Goal: Information Seeking & Learning: Learn about a topic

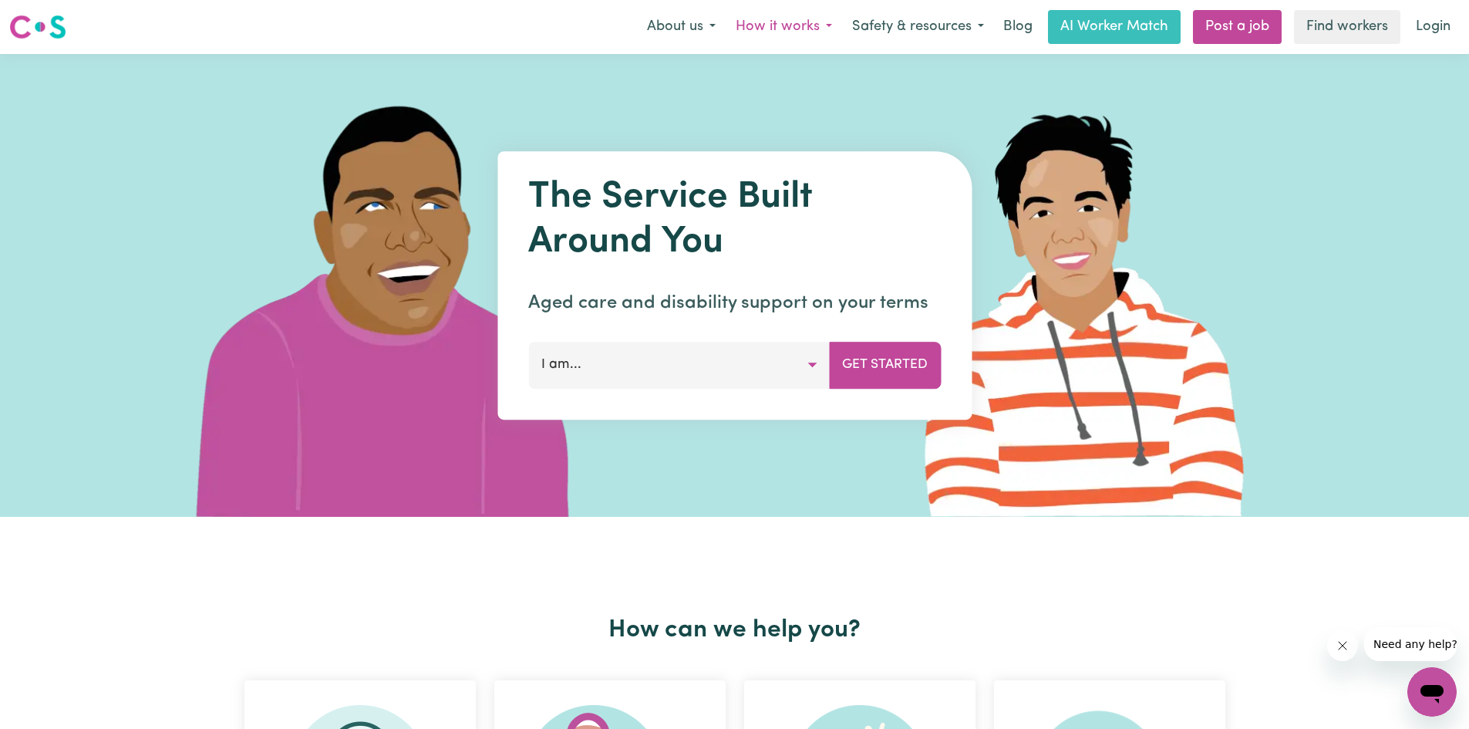
click at [771, 20] on button "How it works" at bounding box center [784, 27] width 116 height 32
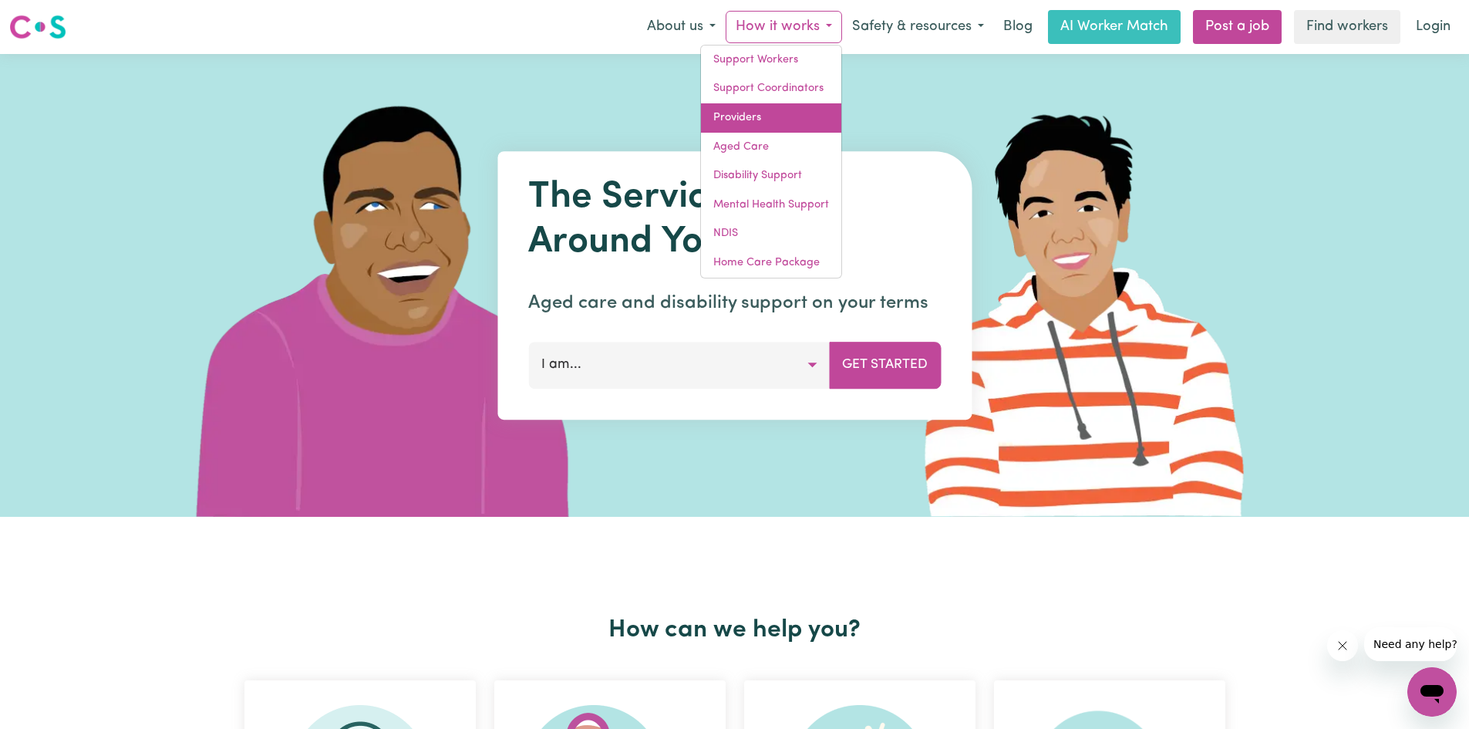
click at [735, 129] on link "Providers" at bounding box center [771, 117] width 140 height 29
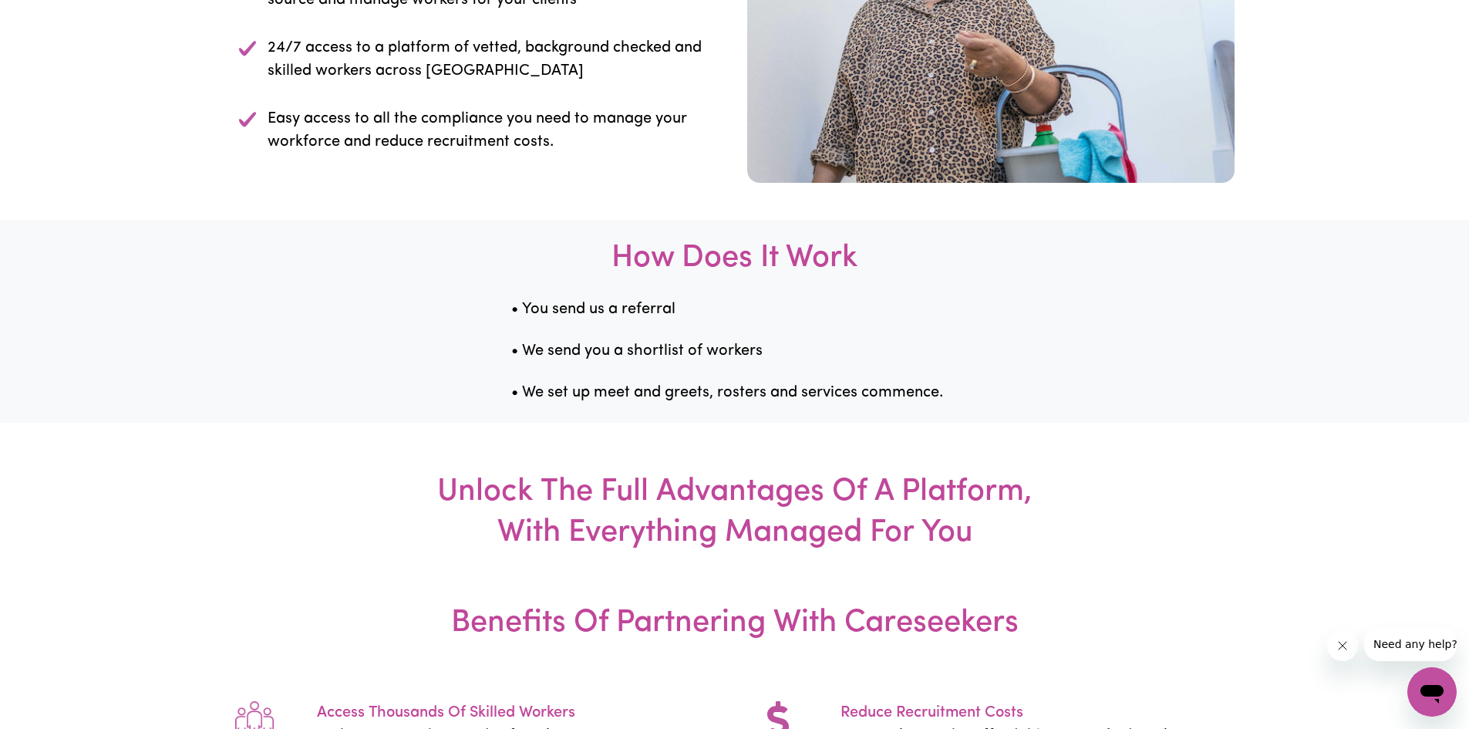
scroll to position [1774, 0]
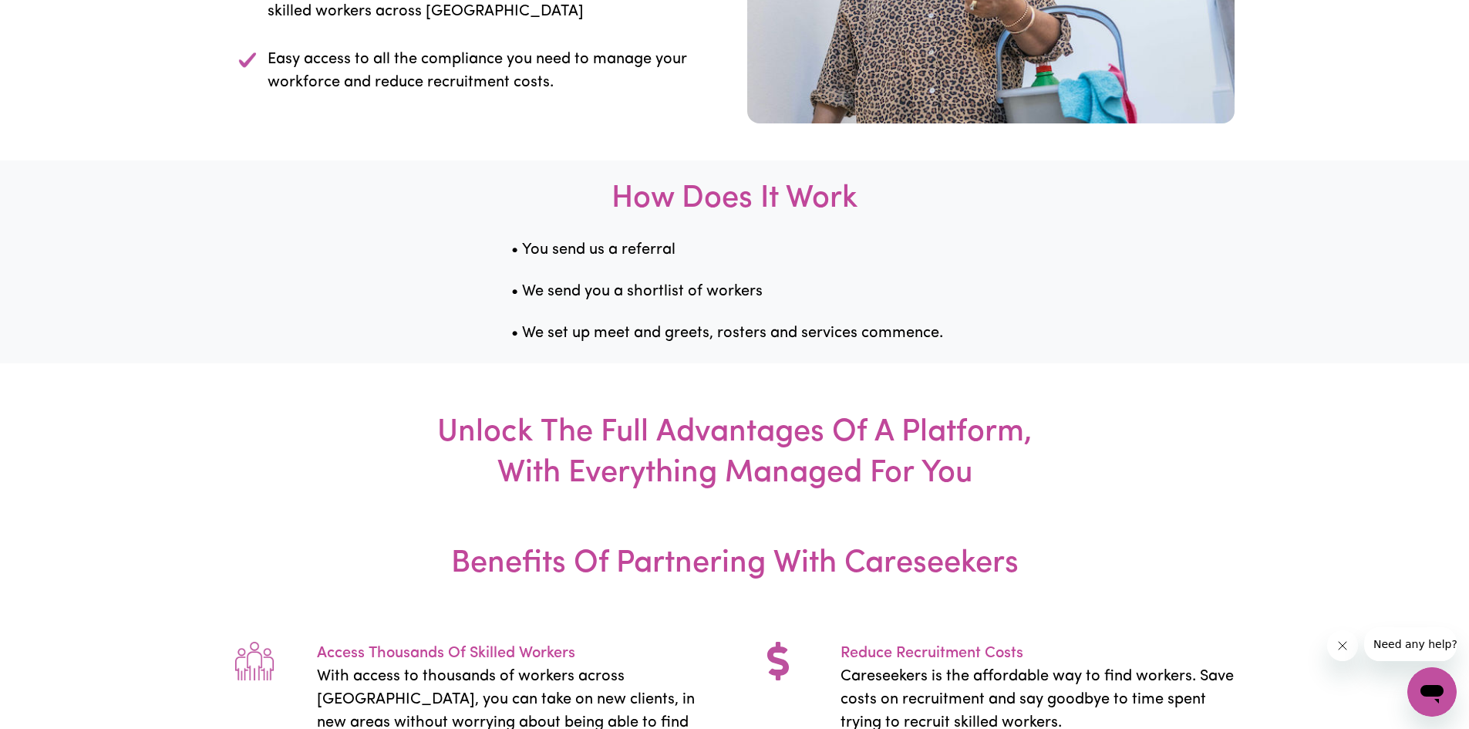
drag, startPoint x: 460, startPoint y: 124, endPoint x: 632, endPoint y: 142, distance: 173.6
drag, startPoint x: 307, startPoint y: 180, endPoint x: 477, endPoint y: 194, distance: 170.2
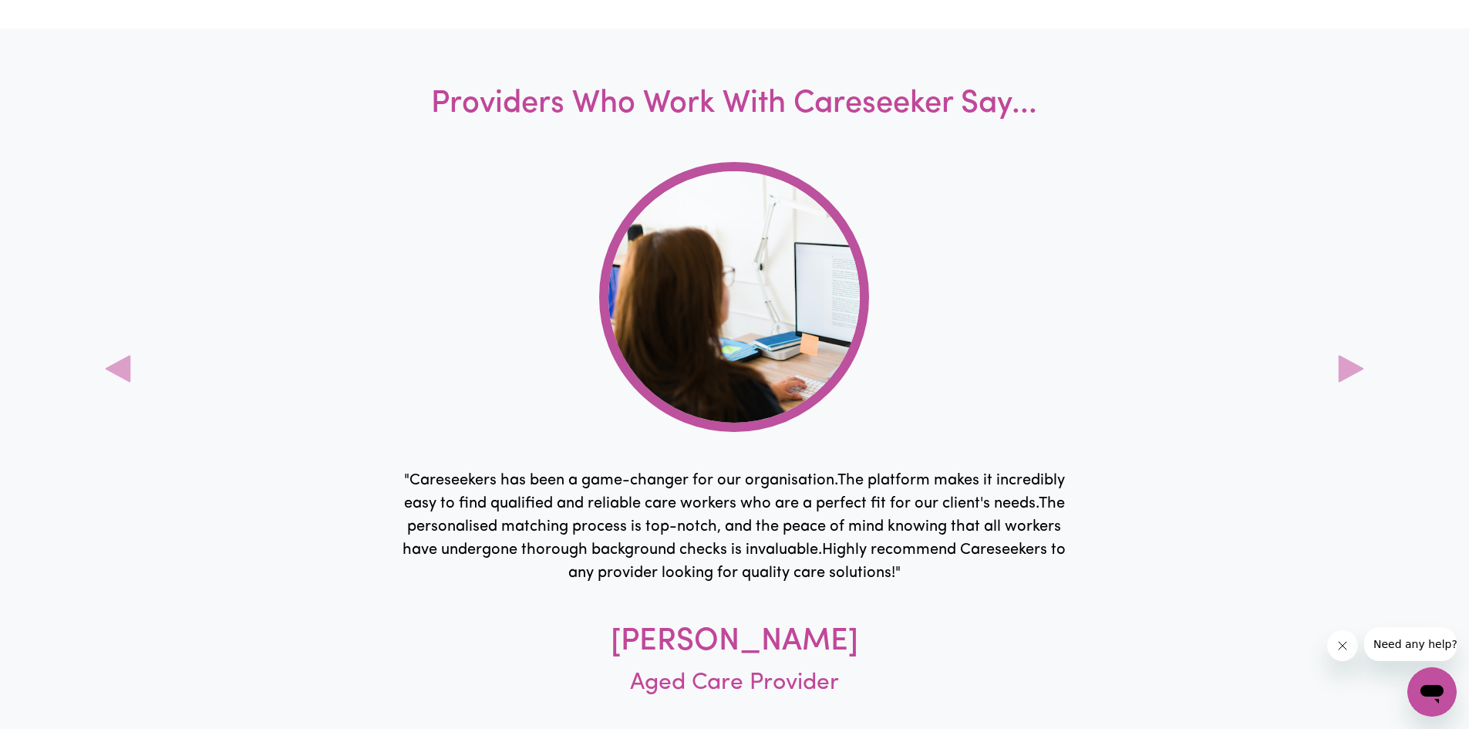
scroll to position [4627, 0]
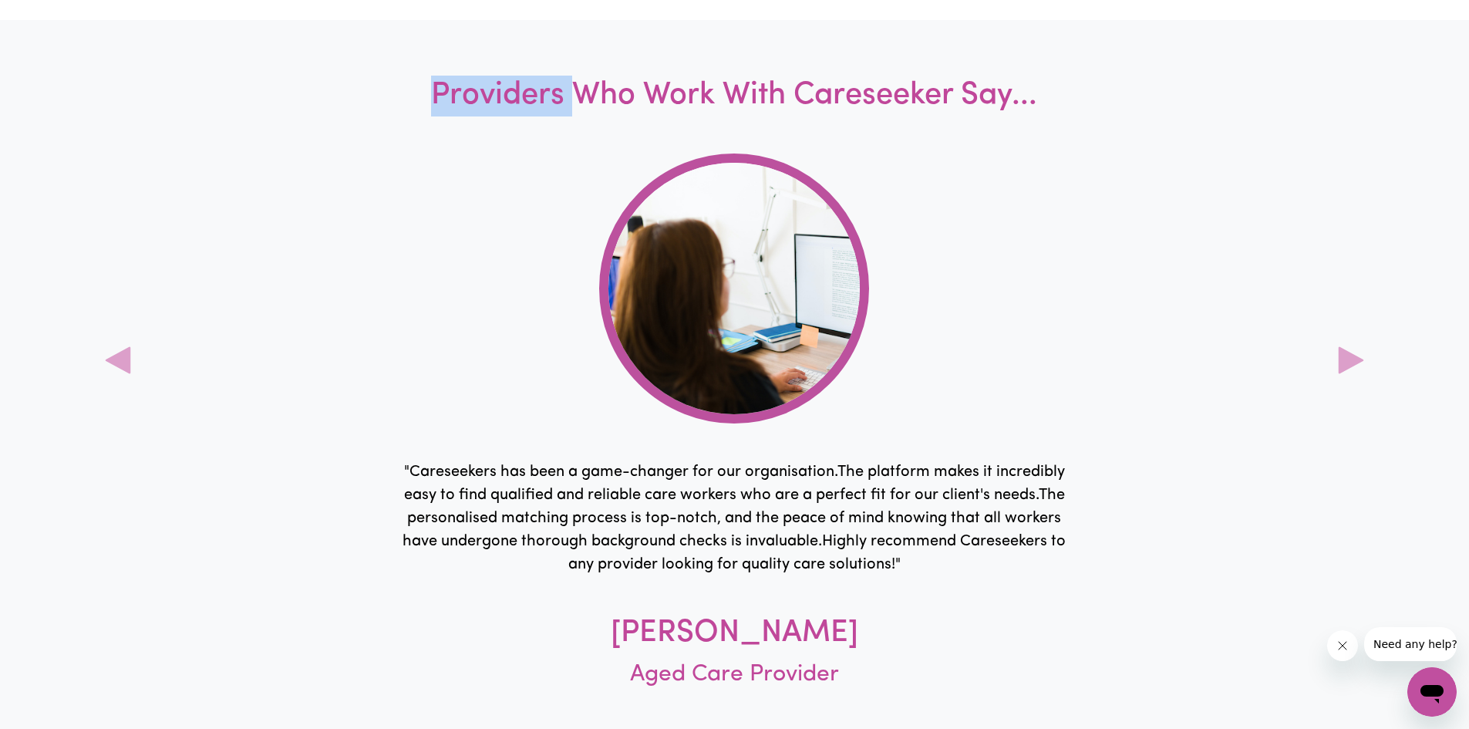
drag, startPoint x: 585, startPoint y: 313, endPoint x: 1003, endPoint y: 330, distance: 418.3
click at [1003, 330] on div "Providers Who Work With Careseeker Say... " Careseekers has been a game-changer…" at bounding box center [734, 392] width 979 height 706
click at [1027, 386] on div "Providers Who Work With Careseeker Say... " Careseekers has been a game-changer…" at bounding box center [734, 392] width 979 height 706
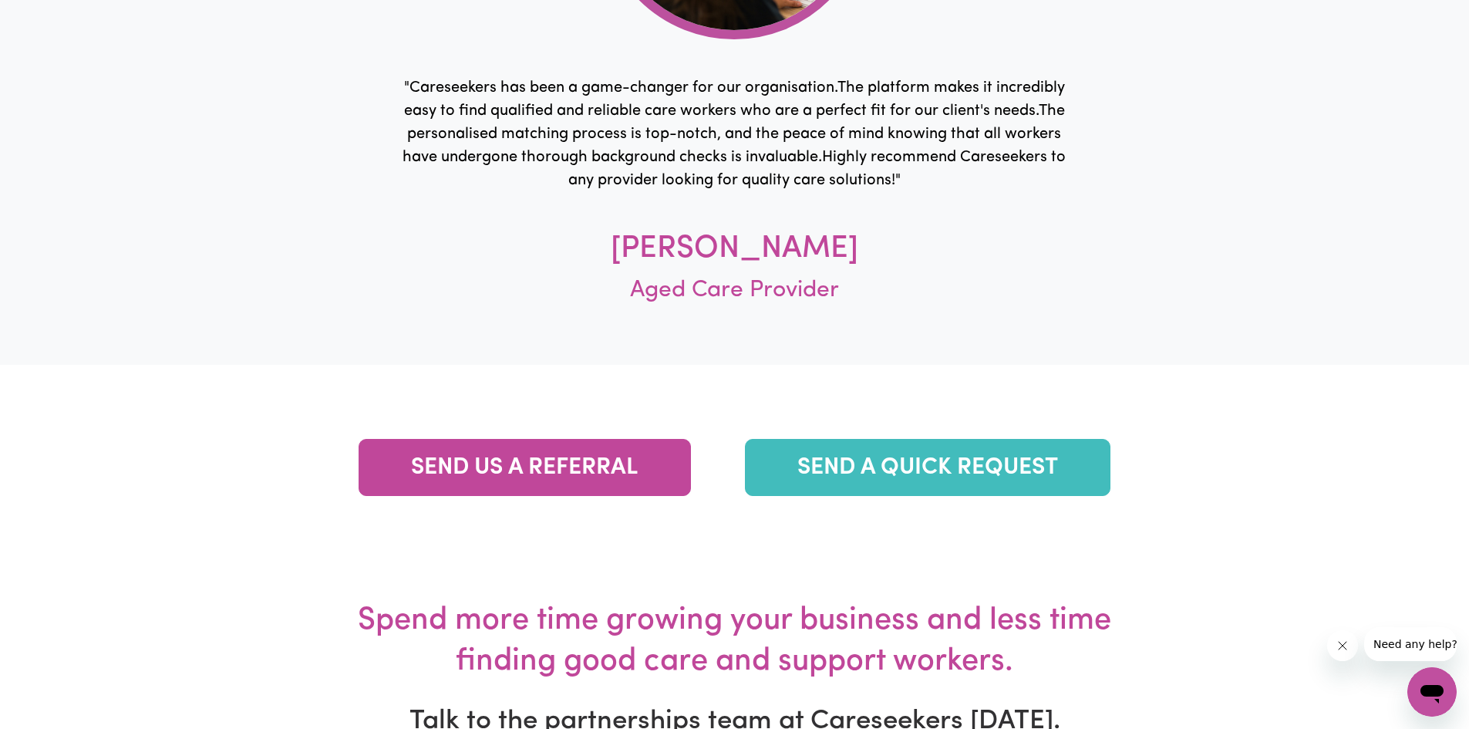
scroll to position [5012, 0]
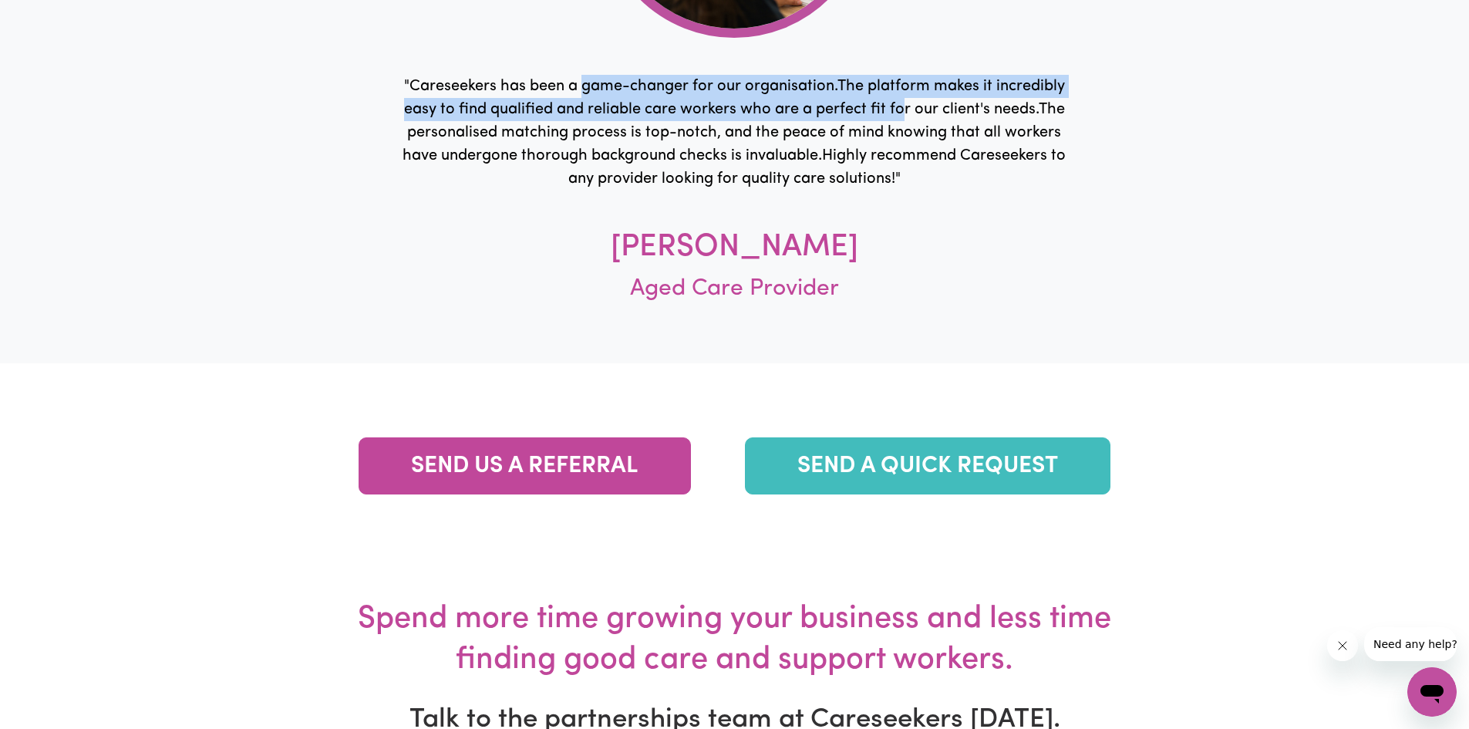
drag, startPoint x: 692, startPoint y: 303, endPoint x: 905, endPoint y: 308, distance: 212.1
click at [905, 190] on p "" Careseekers has been a game-changer for our organisation.The platform makes i…" at bounding box center [734, 133] width 672 height 116
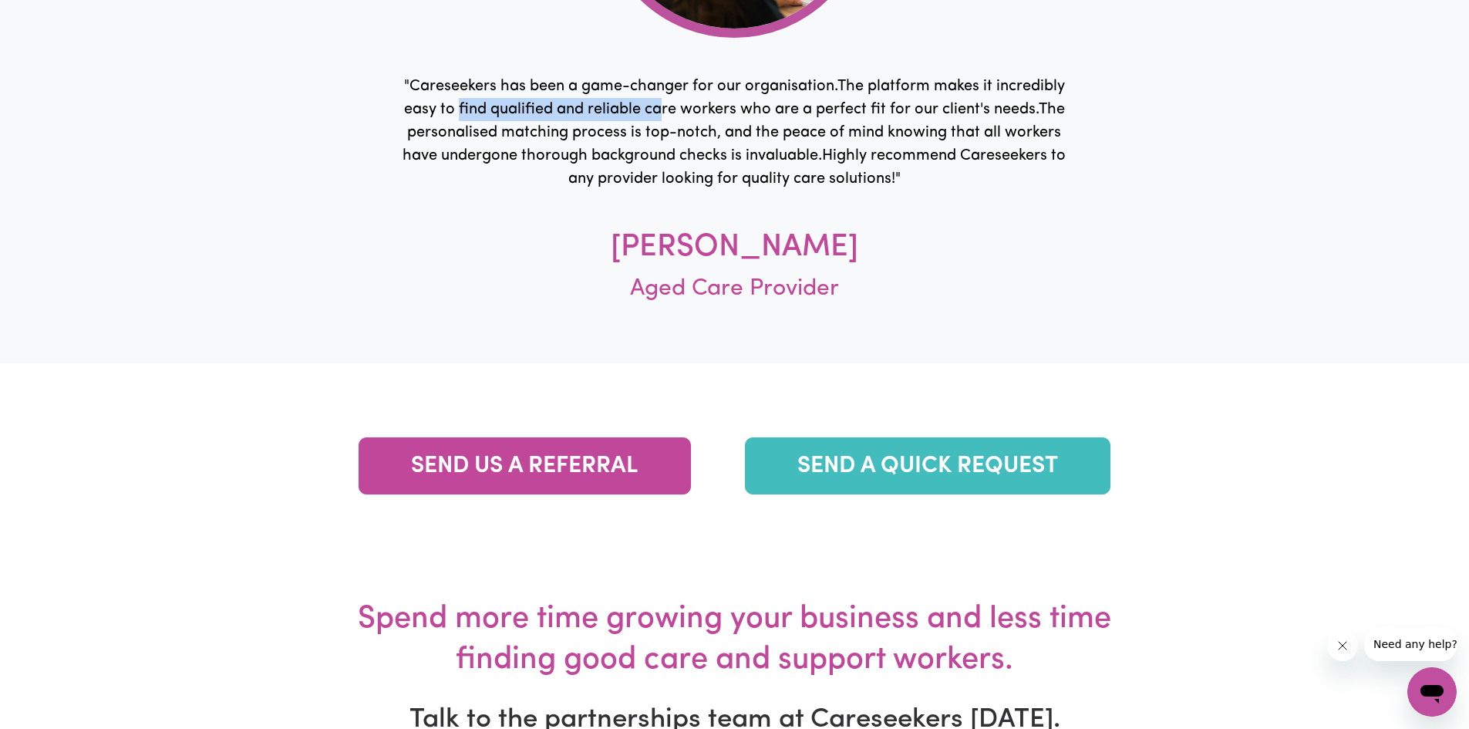
drag, startPoint x: 460, startPoint y: 323, endPoint x: 660, endPoint y: 325, distance: 199.7
click at [660, 190] on p "" Careseekers has been a game-changer for our organisation.The platform makes i…" at bounding box center [734, 133] width 672 height 116
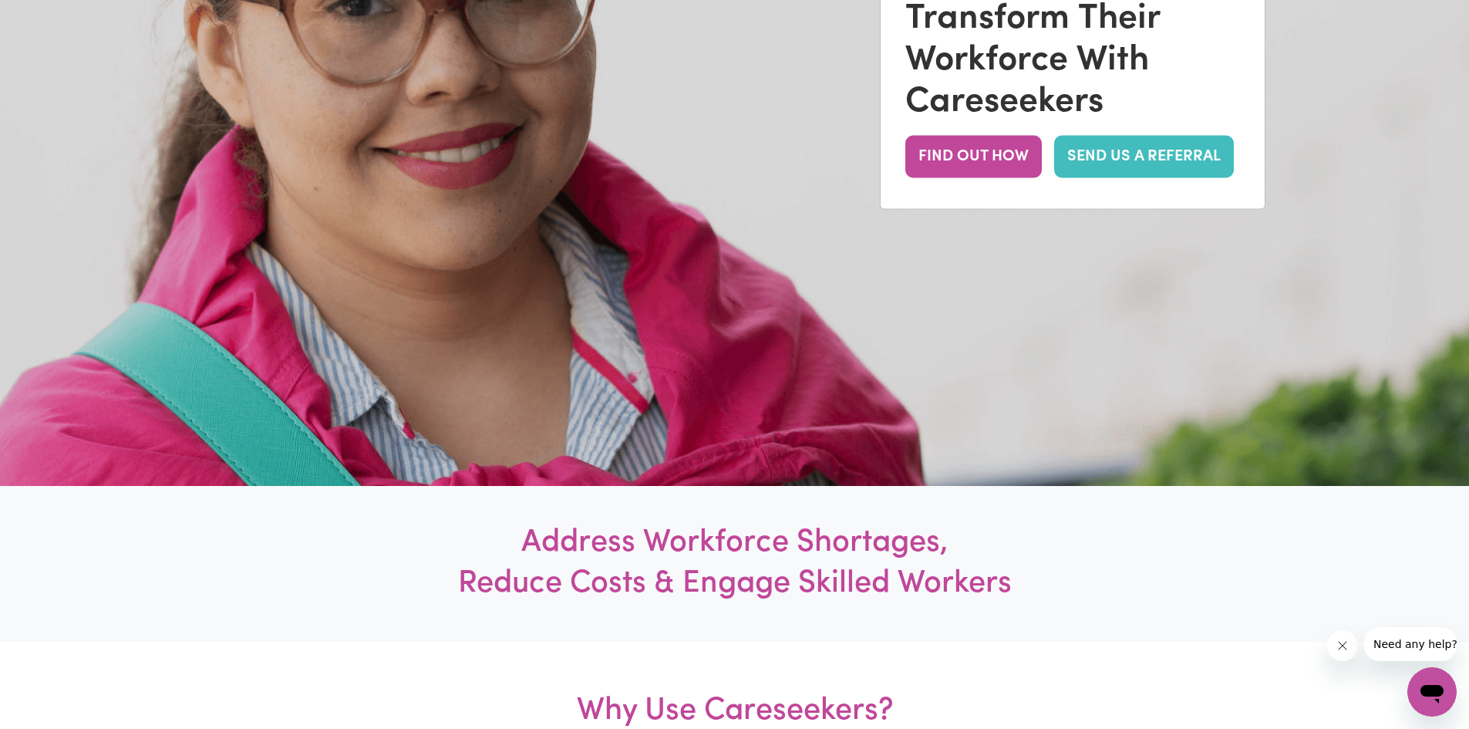
scroll to position [175, 0]
